Goal: Obtain resource: Download file/media

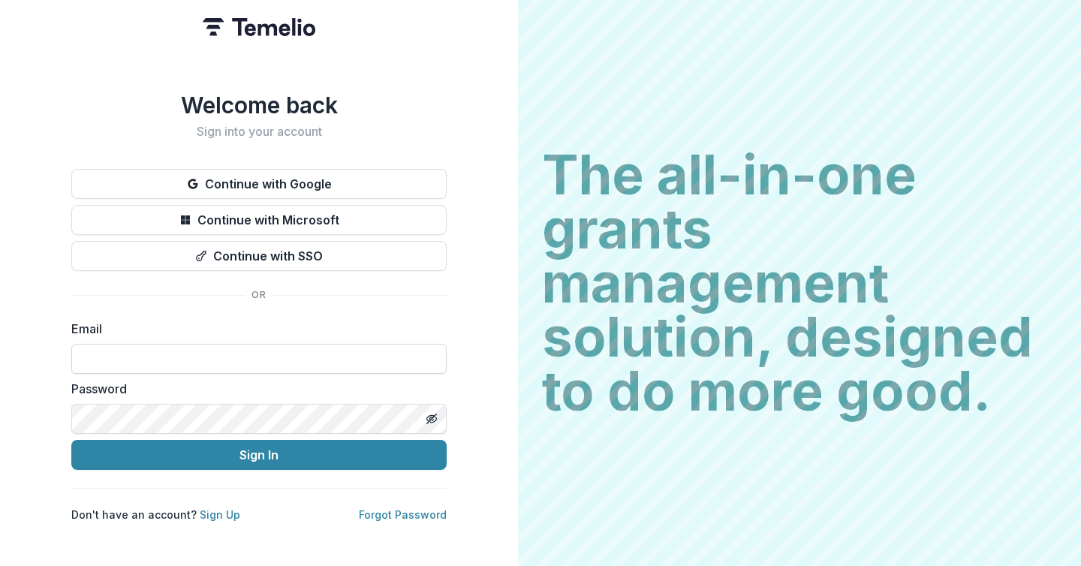
click at [152, 345] on input at bounding box center [259, 359] width 376 height 30
type input "**********"
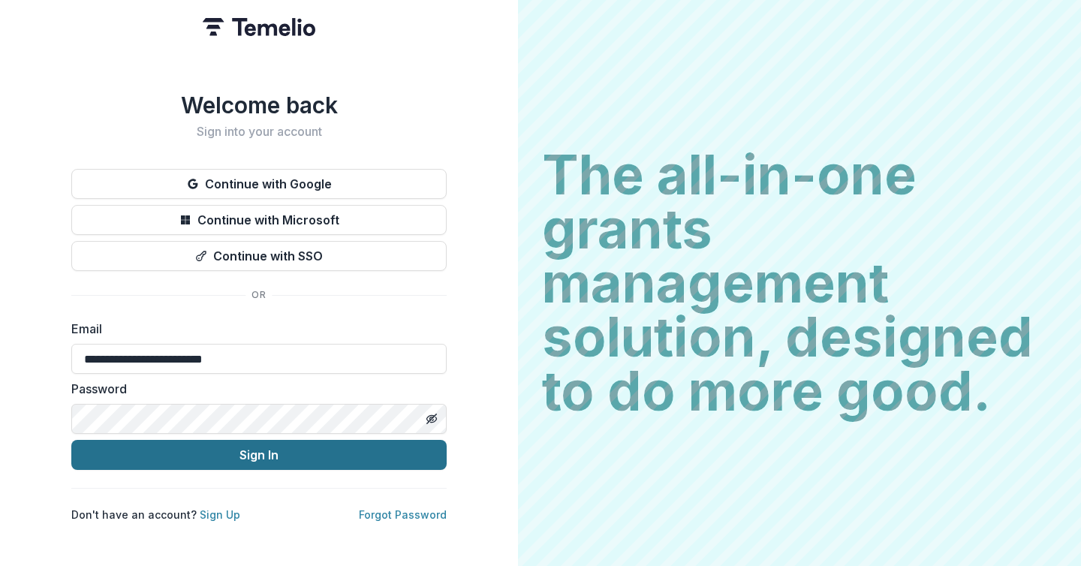
click at [207, 447] on button "Sign In" at bounding box center [259, 455] width 376 height 30
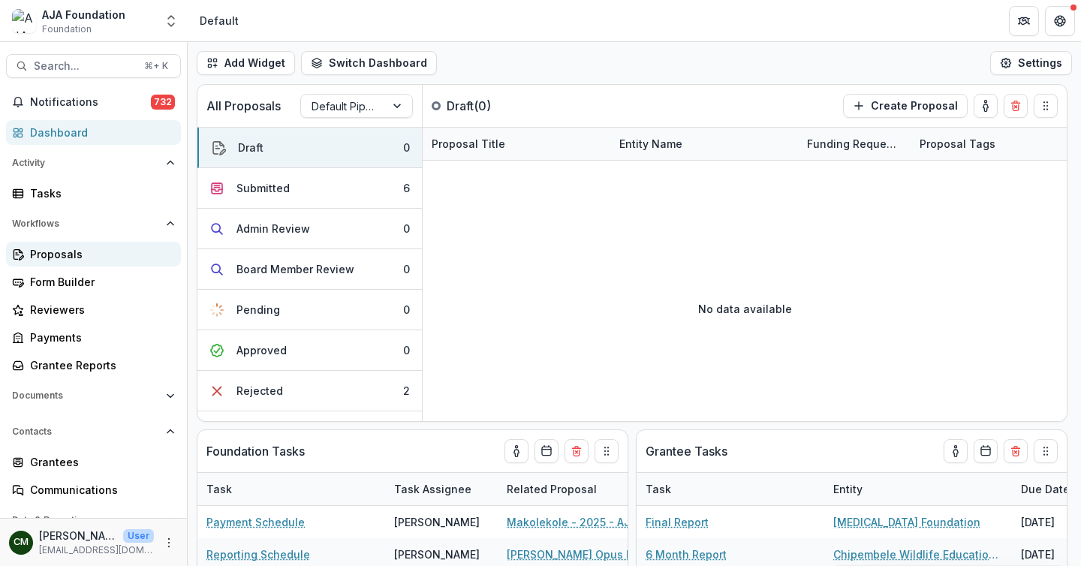
click at [62, 248] on div "Proposals" at bounding box center [99, 254] width 139 height 16
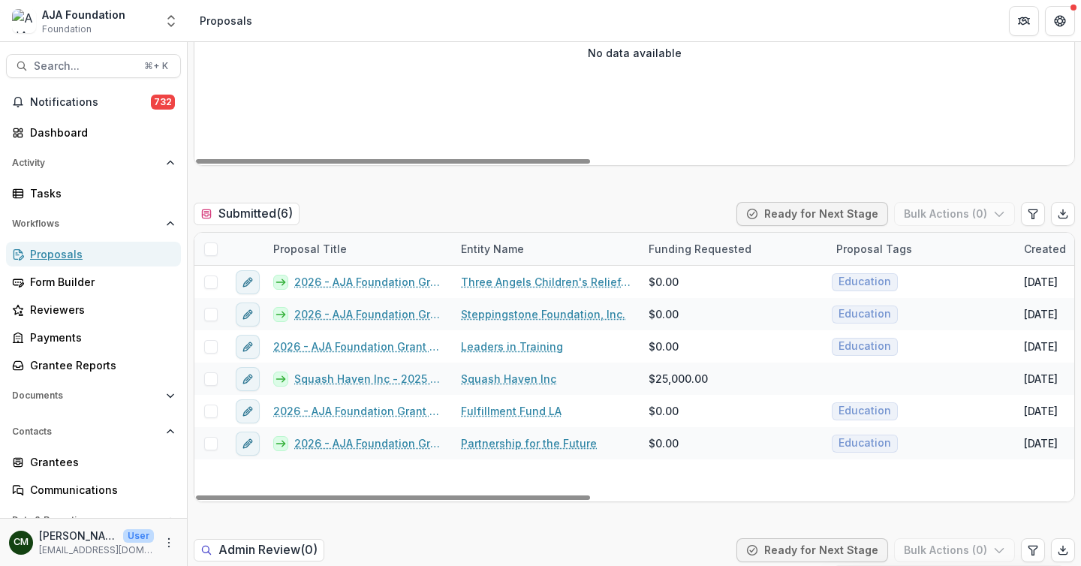
scroll to position [341, 0]
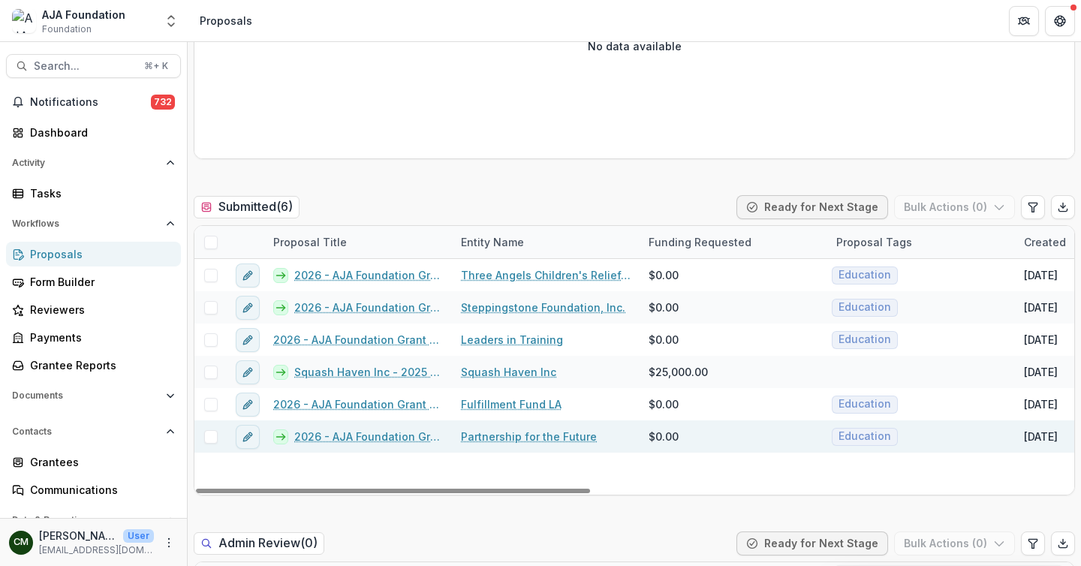
click at [428, 435] on link "2026 - AJA Foundation Grant Application" at bounding box center [368, 437] width 149 height 16
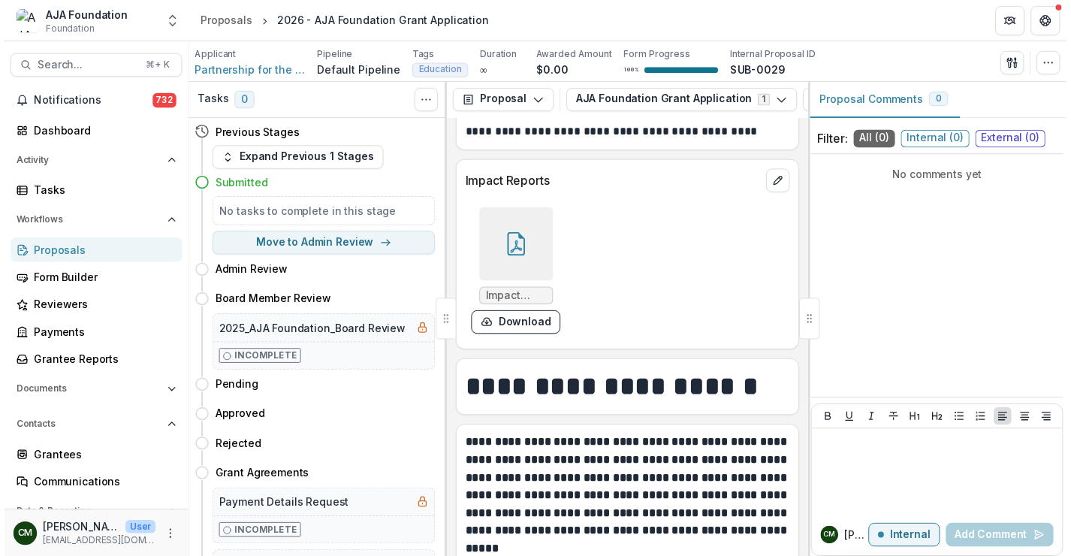
scroll to position [5272, 0]
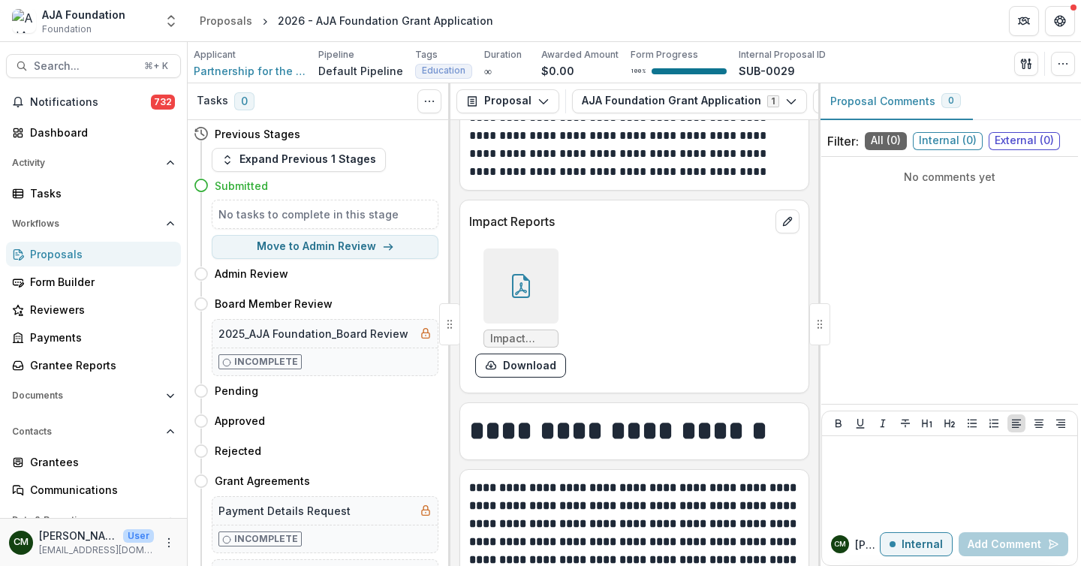
click at [540, 324] on div at bounding box center [521, 286] width 75 height 75
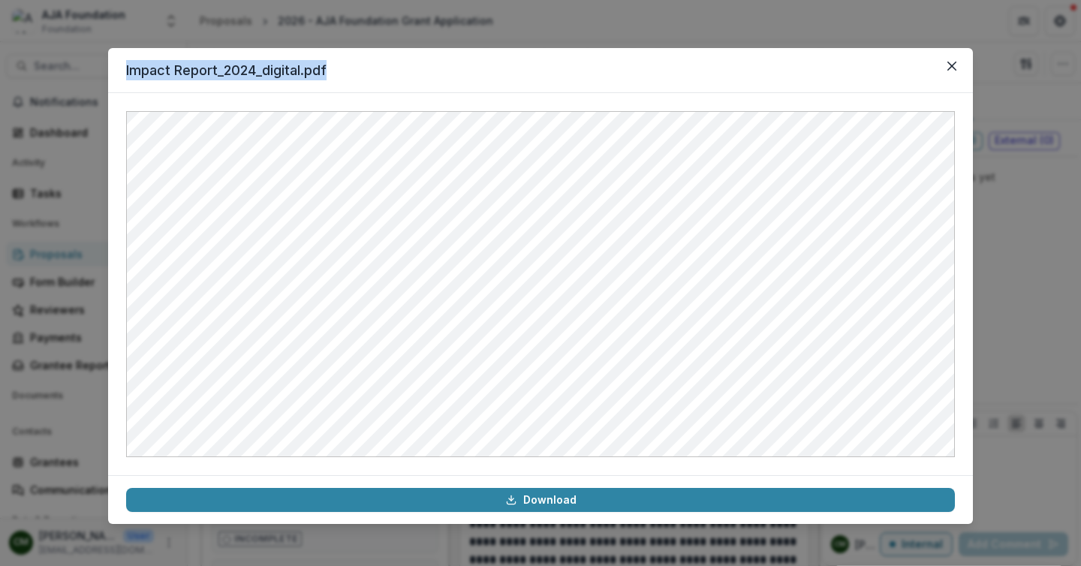
drag, startPoint x: 500, startPoint y: 62, endPoint x: 506, endPoint y: 46, distance: 16.9
click at [506, 45] on div "Impact Report_2024_digital.pdf Download" at bounding box center [540, 283] width 1081 height 566
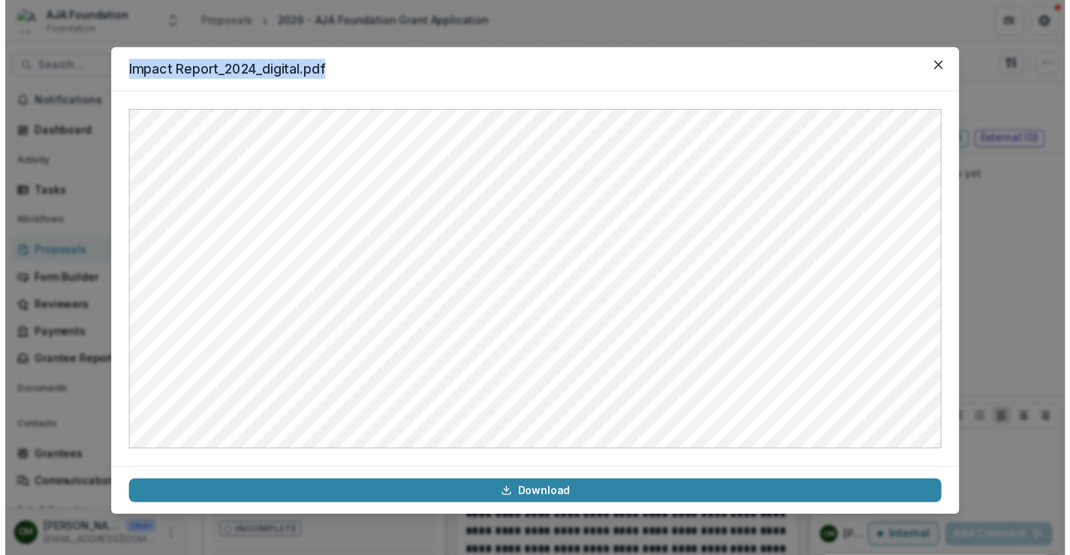
scroll to position [5401, 0]
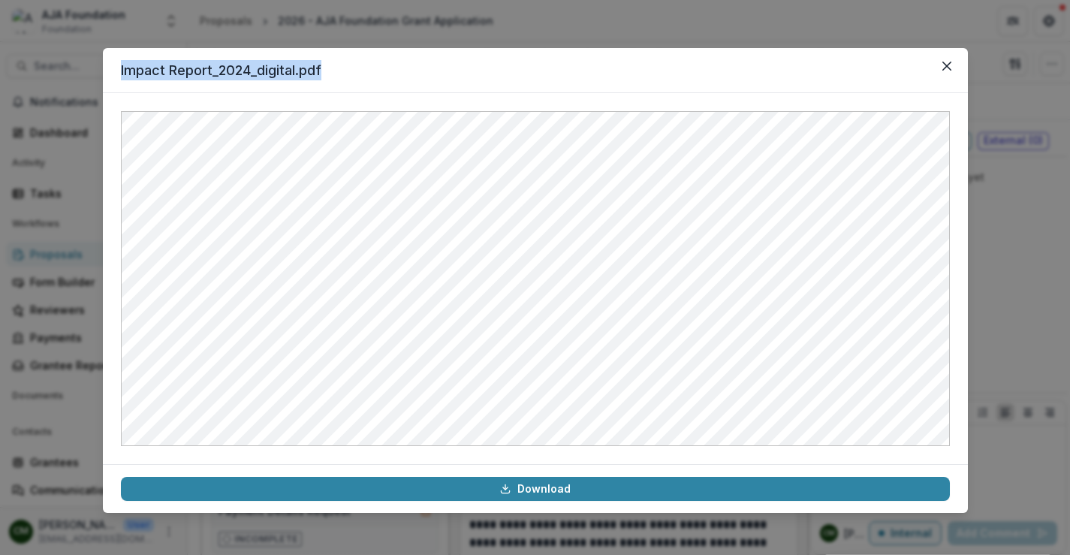
click at [610, 33] on div "Impact Report_2024_digital.pdf Download" at bounding box center [535, 277] width 1070 height 555
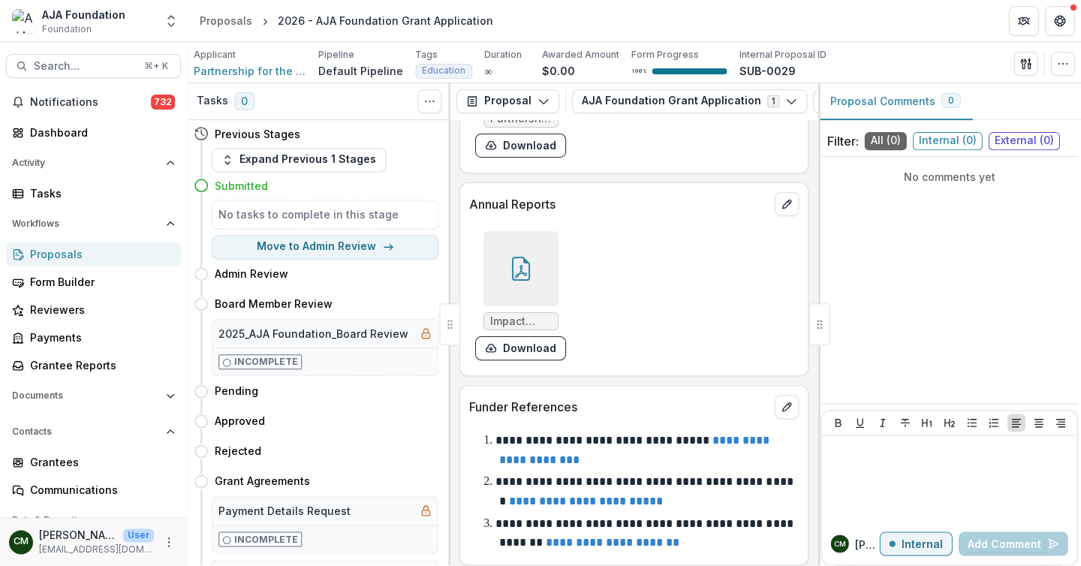
scroll to position [8512, 0]
